Goal: Task Accomplishment & Management: Manage account settings

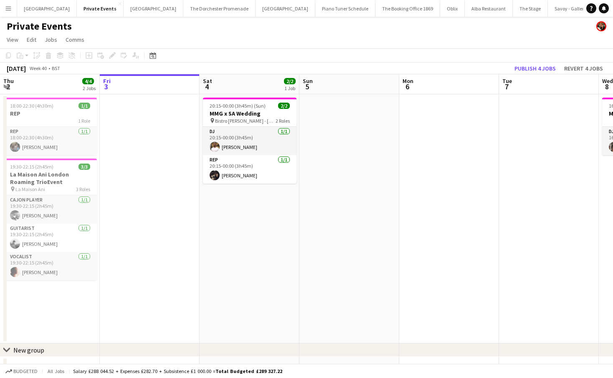
click at [10, 7] on app-icon "Menu" at bounding box center [8, 8] width 7 height 7
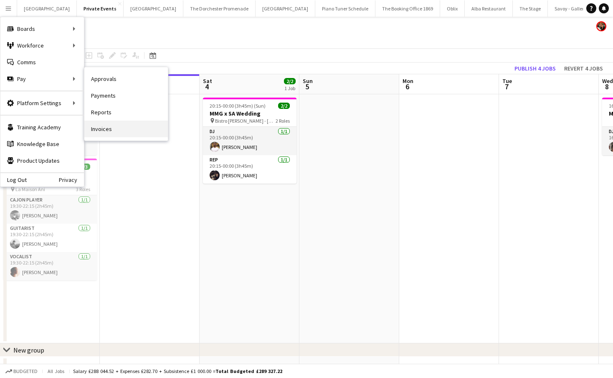
click at [107, 132] on link "Invoices" at bounding box center [126, 129] width 84 height 17
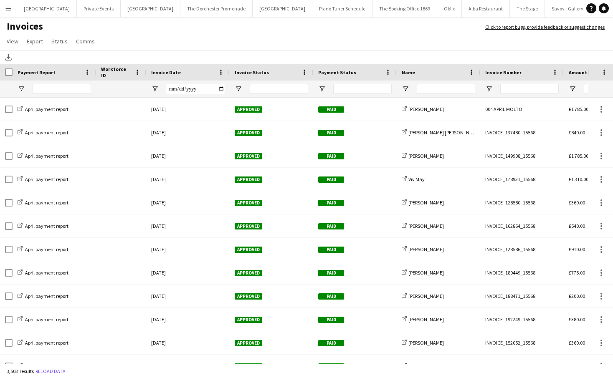
click at [8, 12] on button "Menu" at bounding box center [8, 8] width 17 height 17
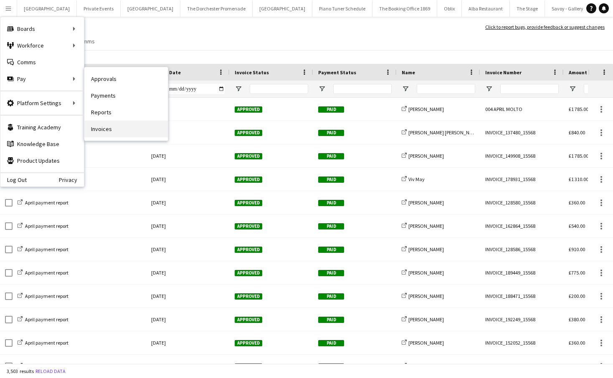
click at [134, 135] on link "Invoices" at bounding box center [126, 129] width 84 height 17
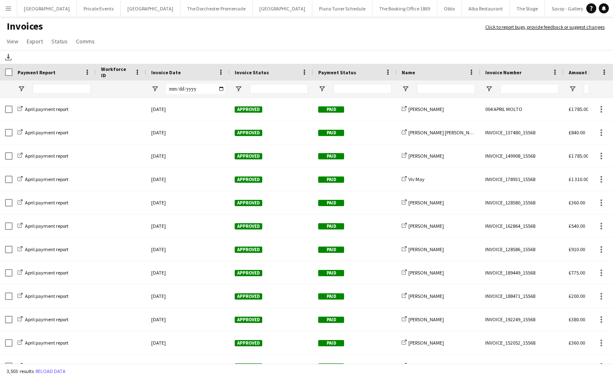
click at [8, 8] on app-icon "Menu" at bounding box center [8, 8] width 7 height 7
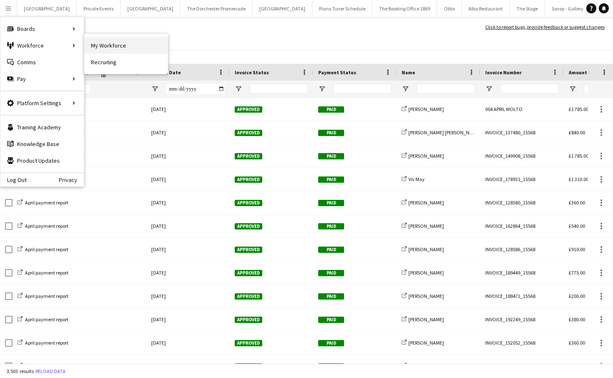
click at [114, 51] on link "My Workforce" at bounding box center [126, 45] width 84 height 17
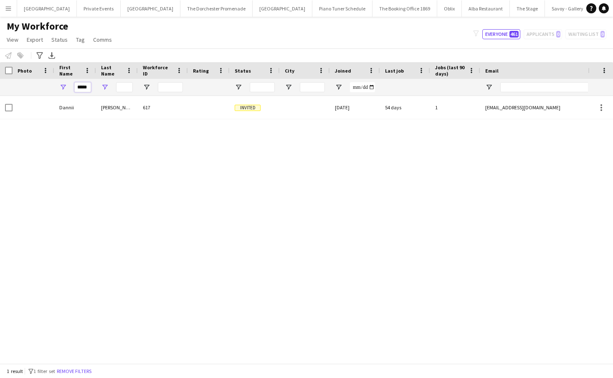
drag, startPoint x: 76, startPoint y: 89, endPoint x: 101, endPoint y: 88, distance: 24.7
click at [101, 88] on div "*****" at bounding box center [446, 87] width 893 height 17
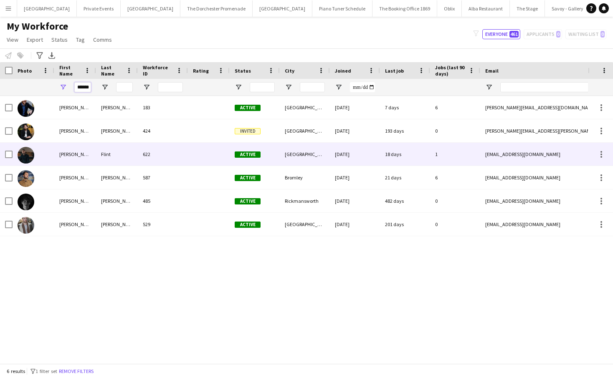
type input "******"
click at [101, 151] on div "Flint" at bounding box center [117, 154] width 42 height 23
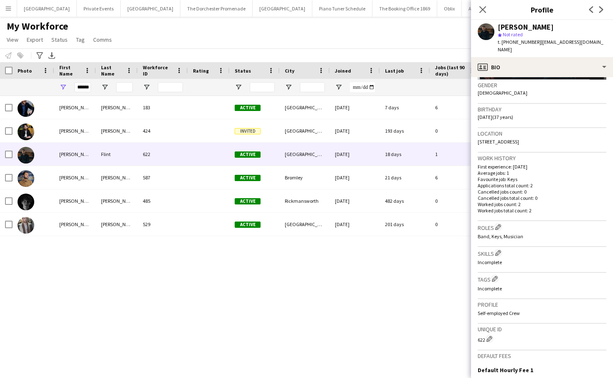
scroll to position [242, 0]
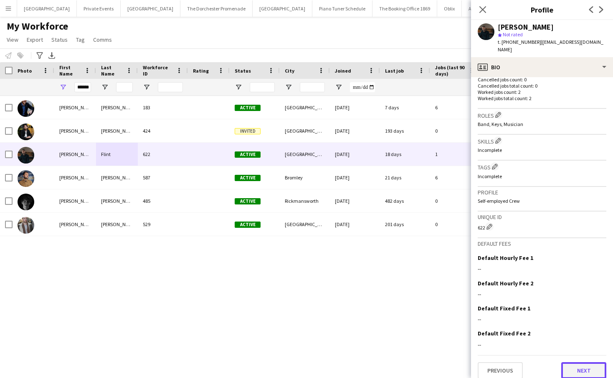
click at [580, 363] on button "Next" at bounding box center [583, 371] width 45 height 17
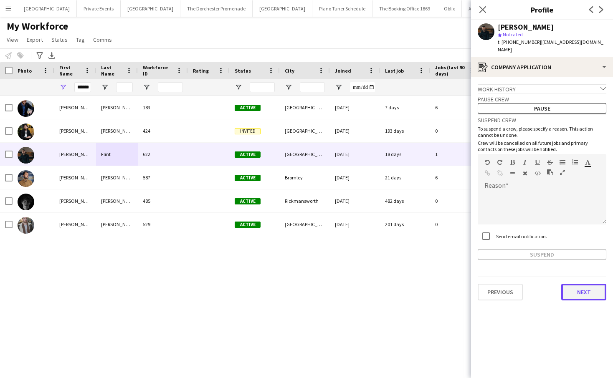
click at [578, 285] on button "Next" at bounding box center [583, 292] width 45 height 17
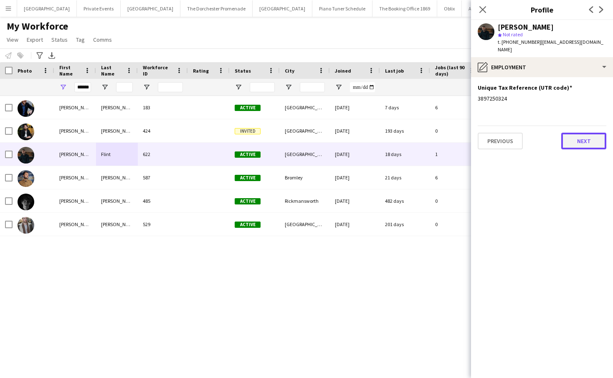
click at [571, 133] on button "Next" at bounding box center [583, 141] width 45 height 17
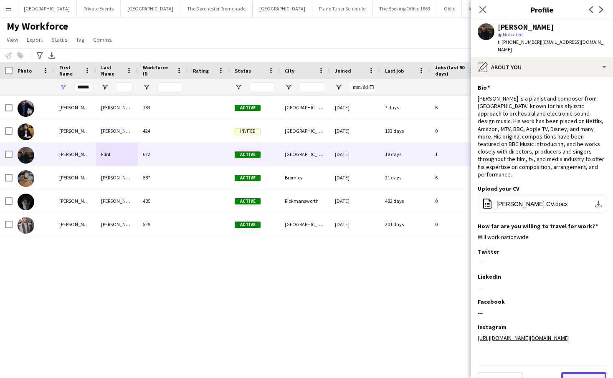
click at [579, 373] on button "Next" at bounding box center [583, 381] width 45 height 17
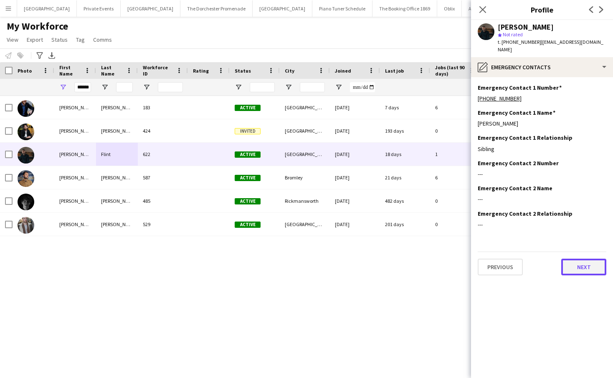
click at [579, 259] on button "Next" at bounding box center [583, 267] width 45 height 17
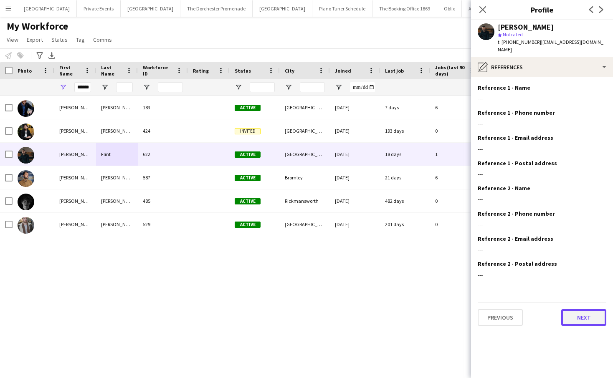
click at [582, 310] on button "Next" at bounding box center [583, 318] width 45 height 17
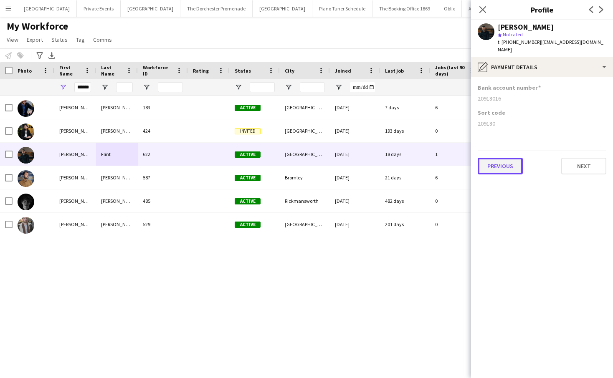
click at [501, 162] on button "Previous" at bounding box center [500, 166] width 45 height 17
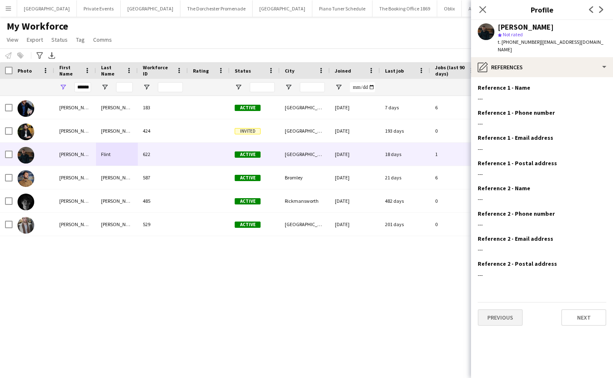
click at [501, 162] on div "Reference 1 - Postal address Edit this field ---" at bounding box center [542, 172] width 129 height 25
click at [508, 310] on button "Previous" at bounding box center [500, 318] width 45 height 17
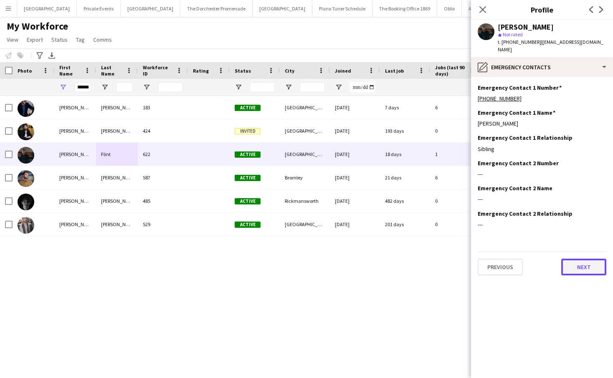
click at [581, 263] on button "Next" at bounding box center [583, 267] width 45 height 17
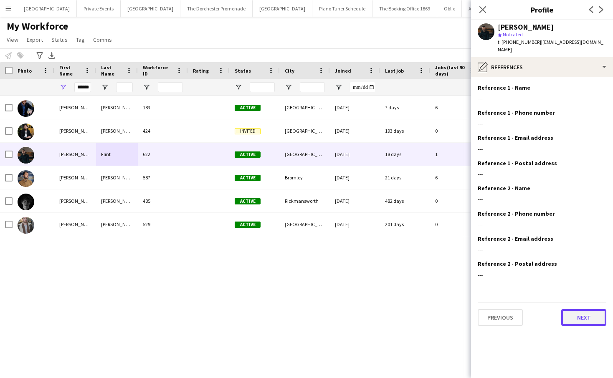
click at [583, 310] on button "Next" at bounding box center [583, 318] width 45 height 17
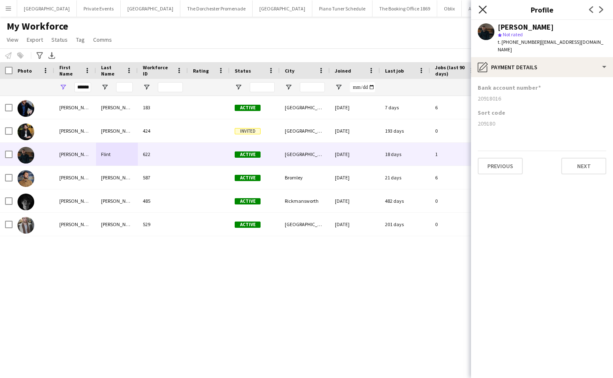
click at [483, 8] on icon "Close pop-in" at bounding box center [483, 9] width 8 height 8
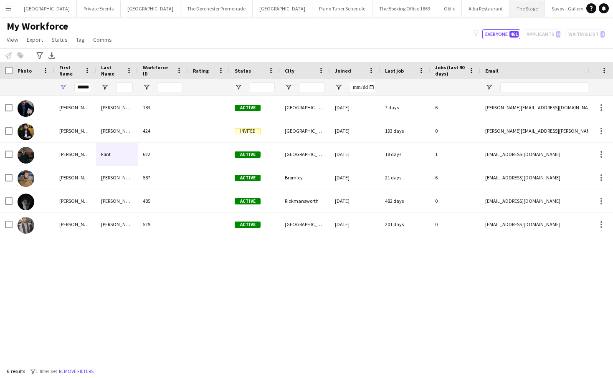
click at [510, 10] on button "The Stage Close" at bounding box center [527, 8] width 35 height 16
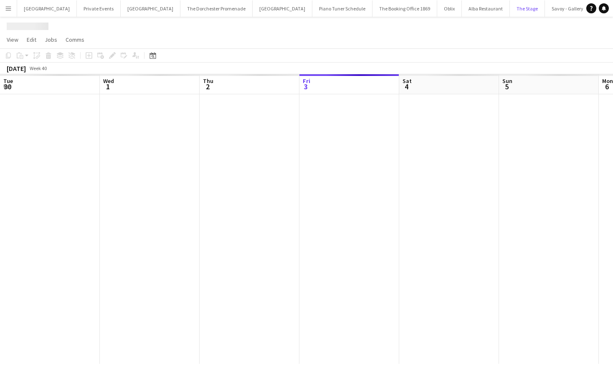
scroll to position [0, 200]
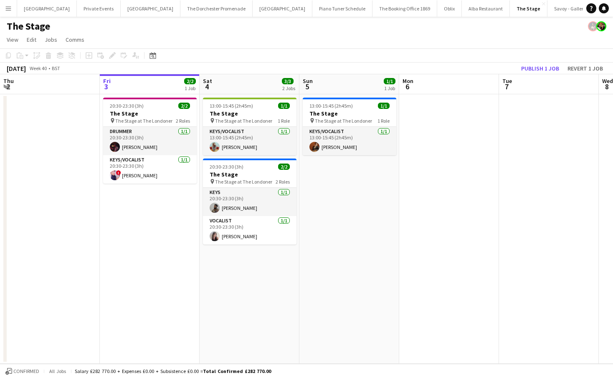
click at [10, 13] on button "Menu" at bounding box center [8, 8] width 17 height 17
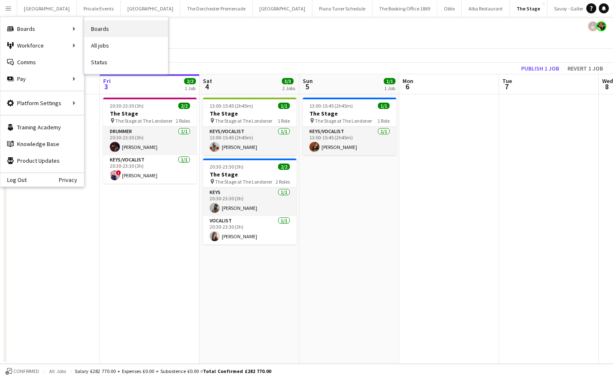
click at [103, 25] on link "Boards" at bounding box center [126, 28] width 84 height 17
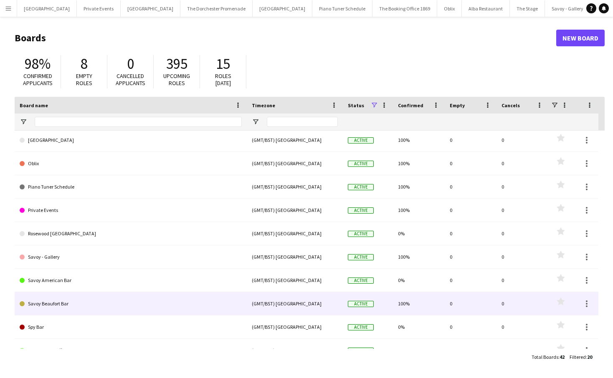
scroll to position [119, 0]
click at [75, 297] on link "Savoy Beaufort Bar" at bounding box center [131, 303] width 222 height 23
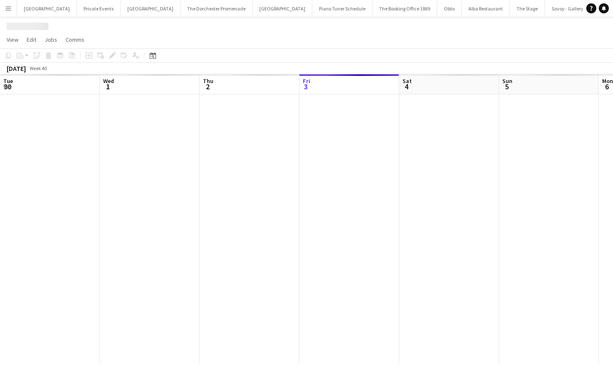
scroll to position [0, 130]
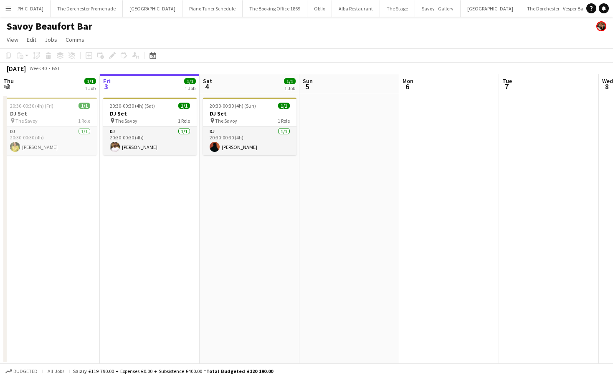
click at [8, 7] on app-icon "Menu" at bounding box center [8, 8] width 7 height 7
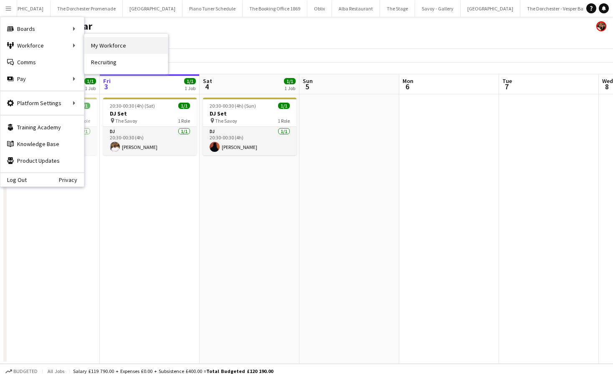
click at [108, 46] on link "My Workforce" at bounding box center [126, 45] width 84 height 17
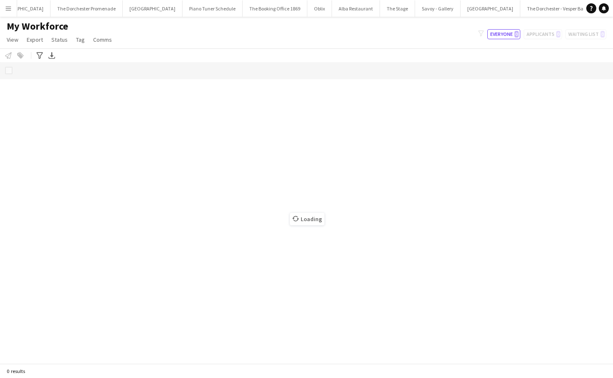
scroll to position [0, 129]
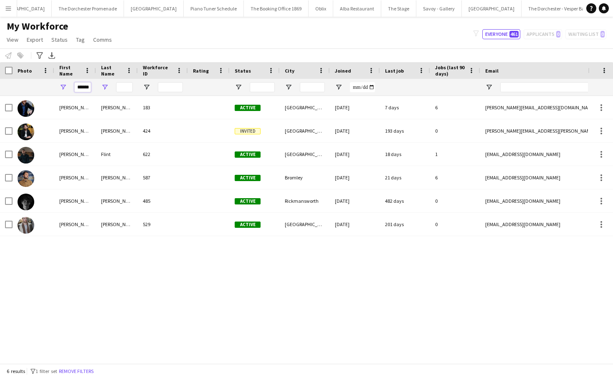
drag, startPoint x: 76, startPoint y: 88, endPoint x: 105, endPoint y: 87, distance: 28.9
click at [105, 87] on div "******" at bounding box center [446, 87] width 893 height 17
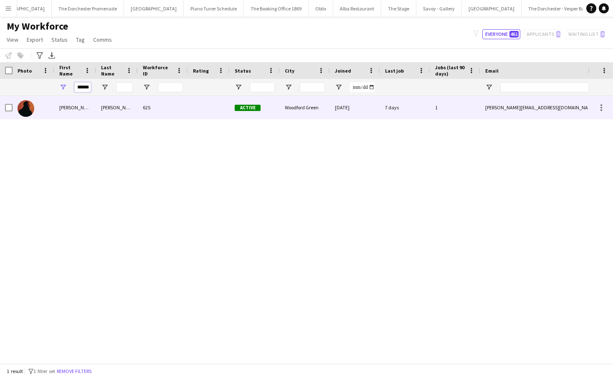
type input "******"
click at [96, 108] on div "[PERSON_NAME]" at bounding box center [75, 107] width 42 height 23
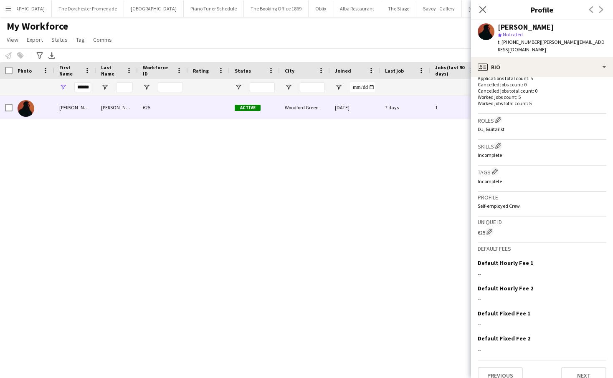
scroll to position [242, 0]
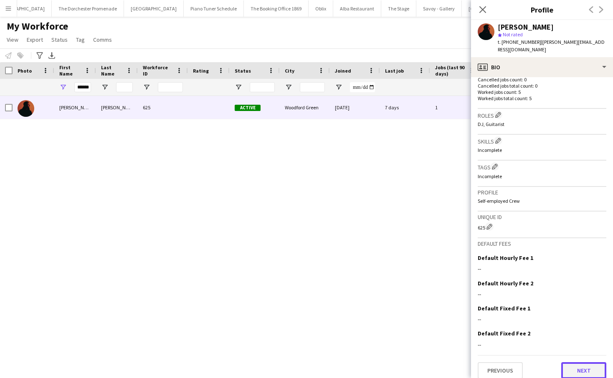
click at [569, 367] on button "Next" at bounding box center [583, 371] width 45 height 17
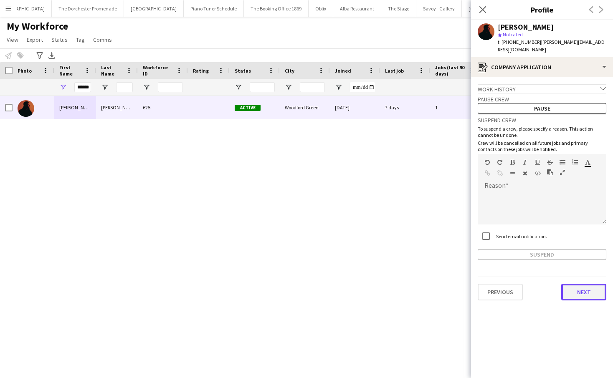
click at [587, 284] on button "Next" at bounding box center [583, 292] width 45 height 17
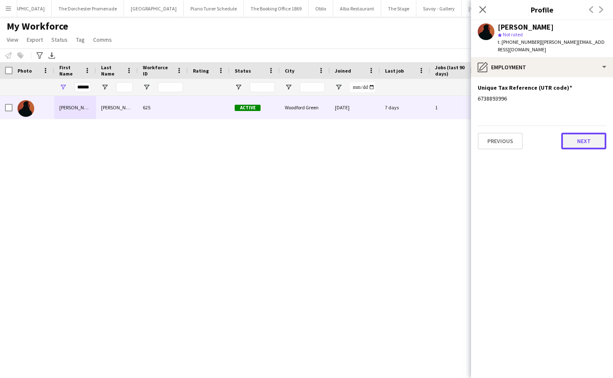
click at [582, 141] on button "Next" at bounding box center [583, 141] width 45 height 17
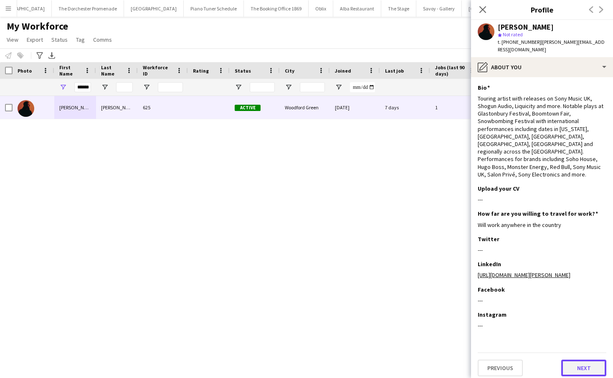
click at [577, 360] on button "Next" at bounding box center [583, 368] width 45 height 17
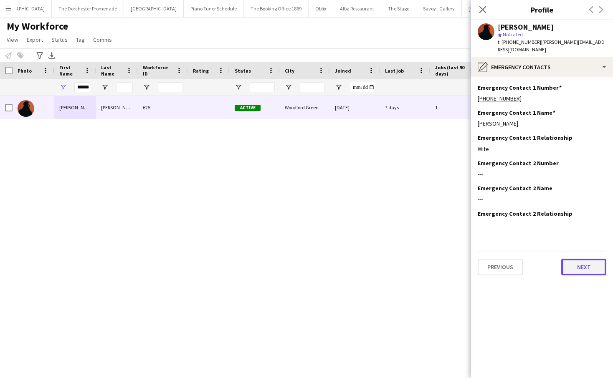
click at [582, 263] on button "Next" at bounding box center [583, 267] width 45 height 17
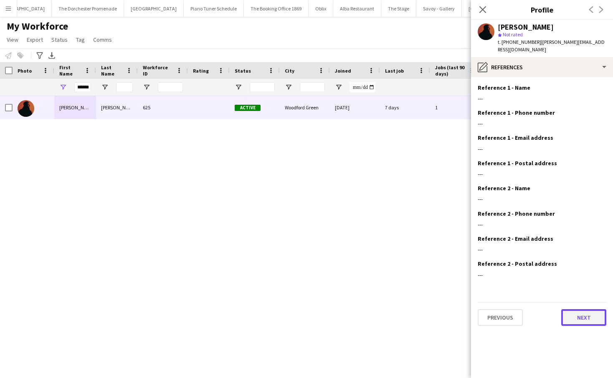
click at [584, 312] on button "Next" at bounding box center [583, 318] width 45 height 17
